Goal: Check status: Check status

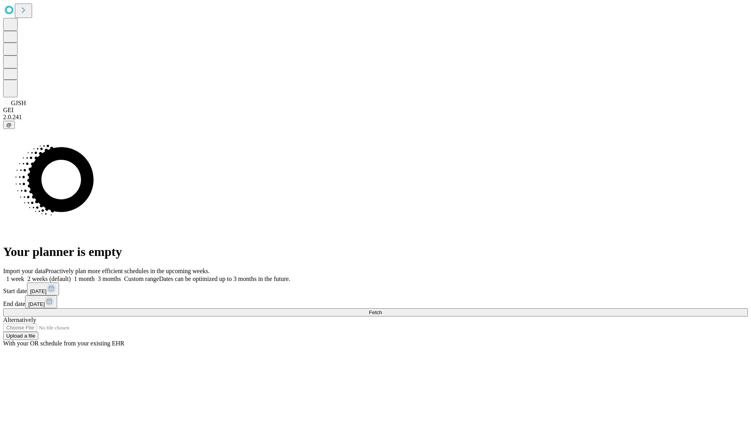
click at [382, 310] on span "Fetch" at bounding box center [375, 313] width 13 height 6
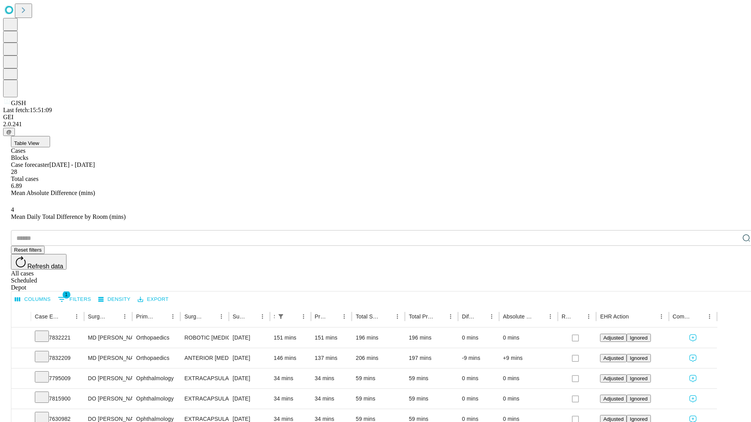
click at [700, 277] on div "Scheduled" at bounding box center [383, 280] width 744 height 7
